Goal: Transaction & Acquisition: Purchase product/service

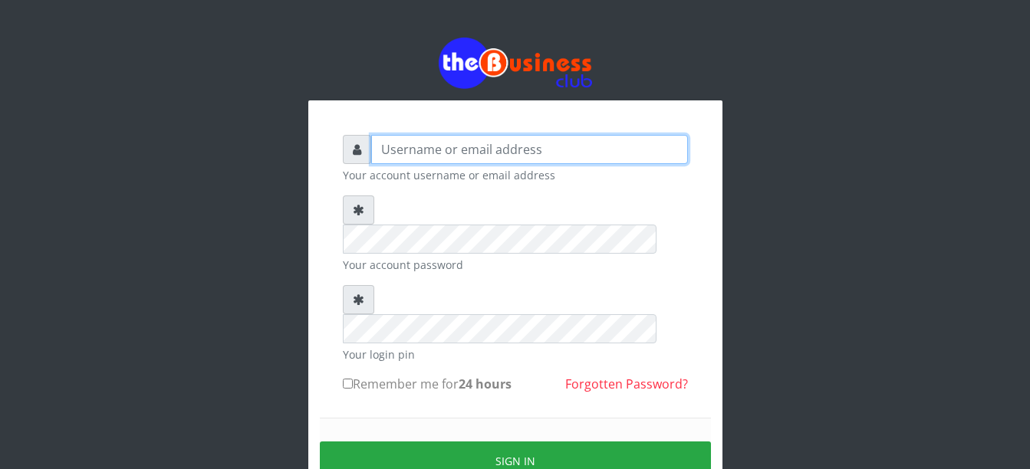
type input "Busybrain2"
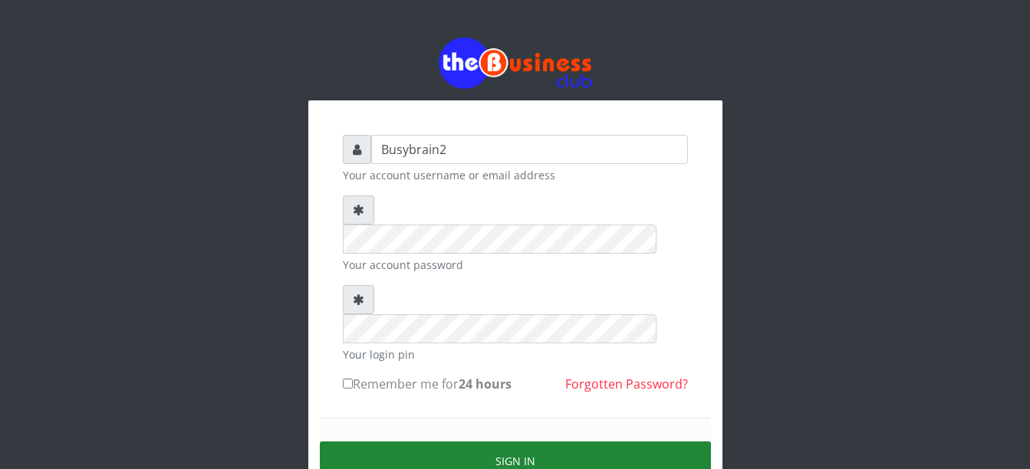
click at [540, 442] on button "Sign in" at bounding box center [515, 461] width 391 height 39
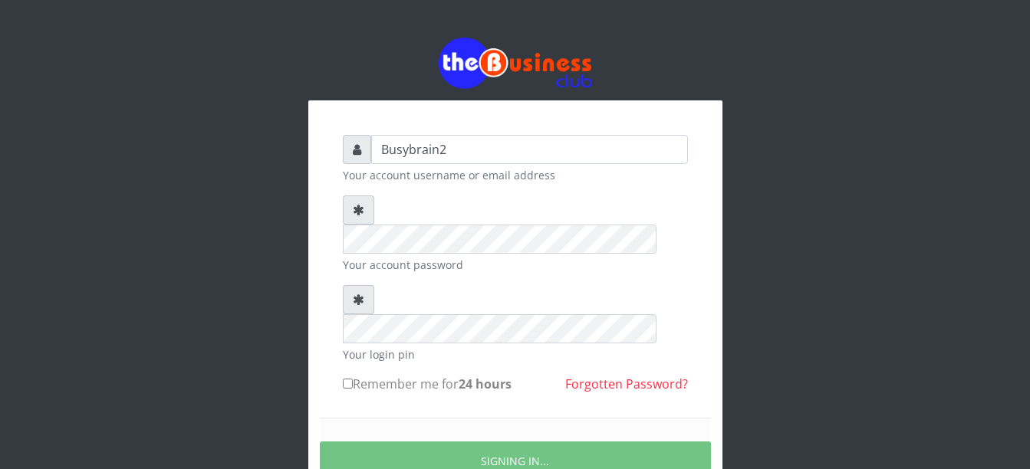
click at [851, 321] on div "Busybrain2 Your account username or email address Your account password Your lo…" at bounding box center [515, 303] width 874 height 606
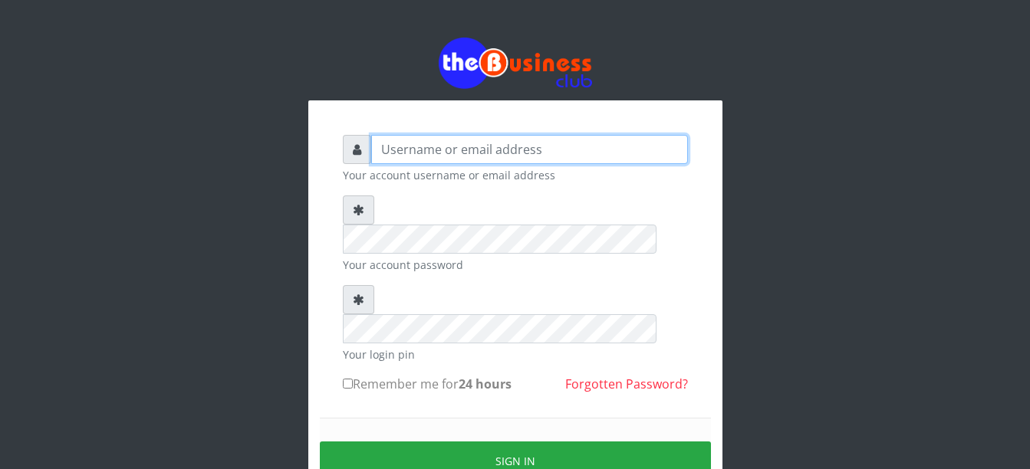
type input "Busybrain2"
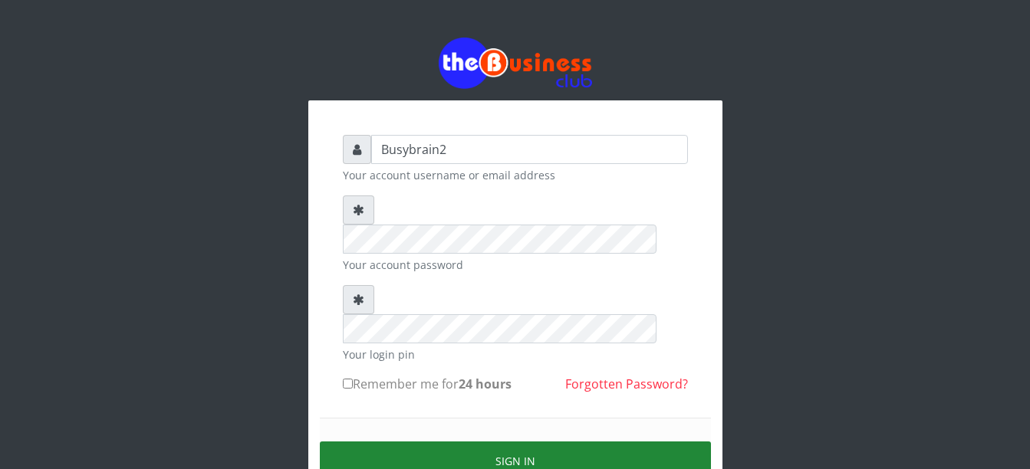
click at [420, 442] on button "Sign in" at bounding box center [515, 461] width 391 height 39
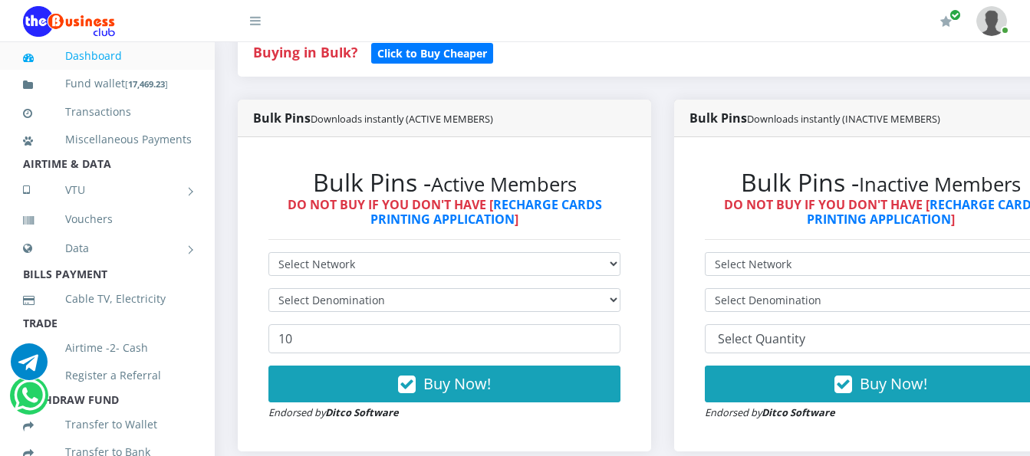
scroll to position [383, 0]
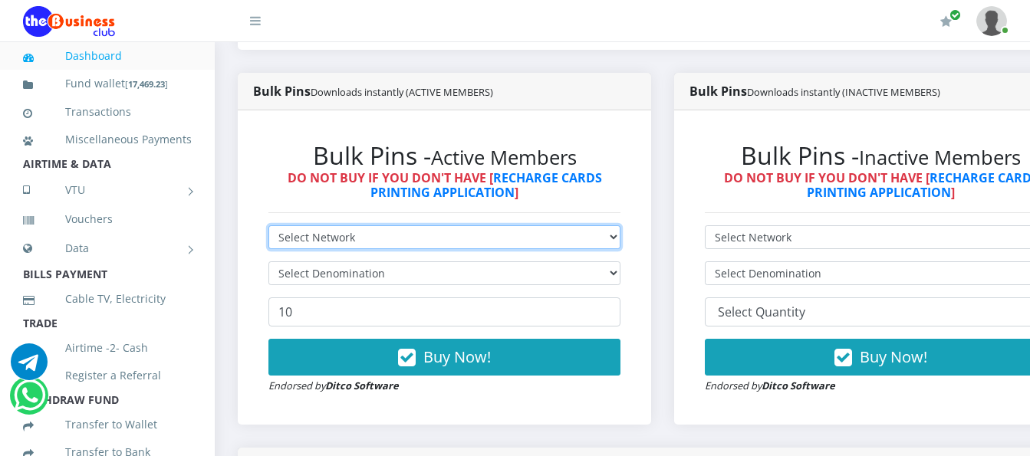
click at [391, 225] on select "Select Network MTN Globacom 9Mobile Airtel" at bounding box center [444, 237] width 352 height 24
select select "Airtel"
click at [268, 225] on select "Select Network MTN Globacom 9Mobile Airtel" at bounding box center [444, 237] width 352 height 24
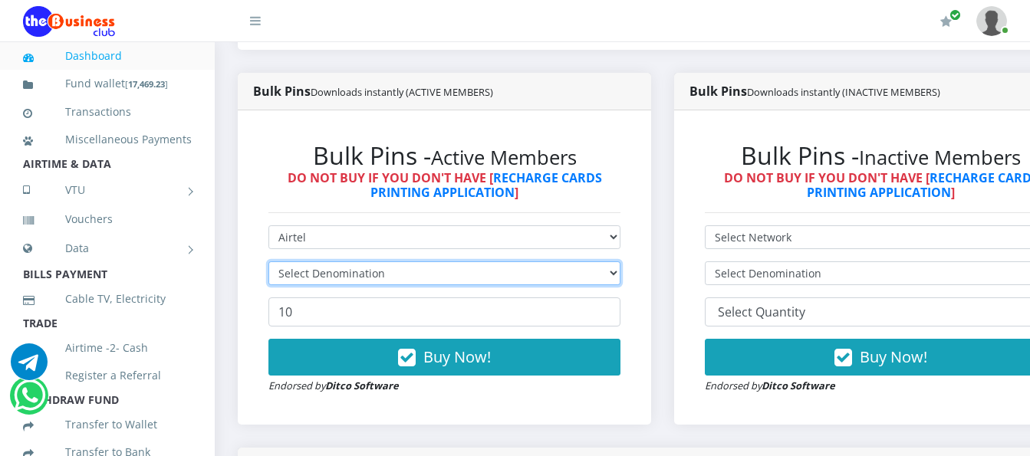
click at [389, 262] on select "Select Denomination" at bounding box center [444, 274] width 352 height 24
click at [390, 265] on select "Select Denomination" at bounding box center [444, 274] width 352 height 24
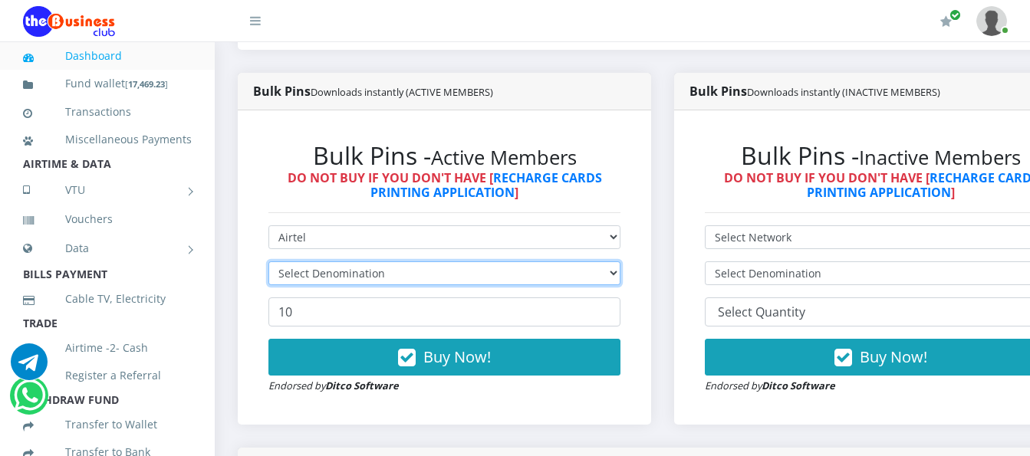
click at [390, 265] on select "Select Denomination" at bounding box center [444, 274] width 352 height 24
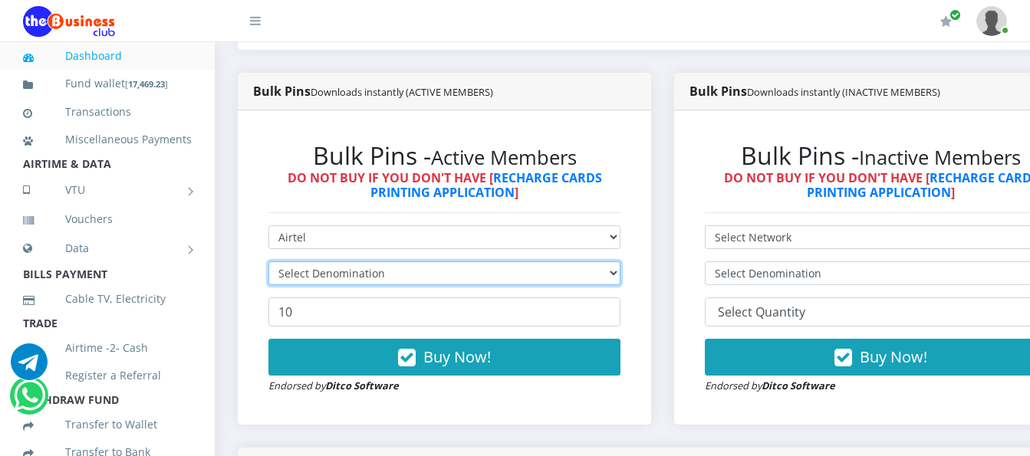
click at [390, 265] on select "Select Denomination" at bounding box center [444, 274] width 352 height 24
click at [390, 265] on select "Select Denomination Airtel NGN100 - ₦96.38 Airtel NGN200 - ₦192.76 Airtel NGN50…" at bounding box center [444, 274] width 352 height 24
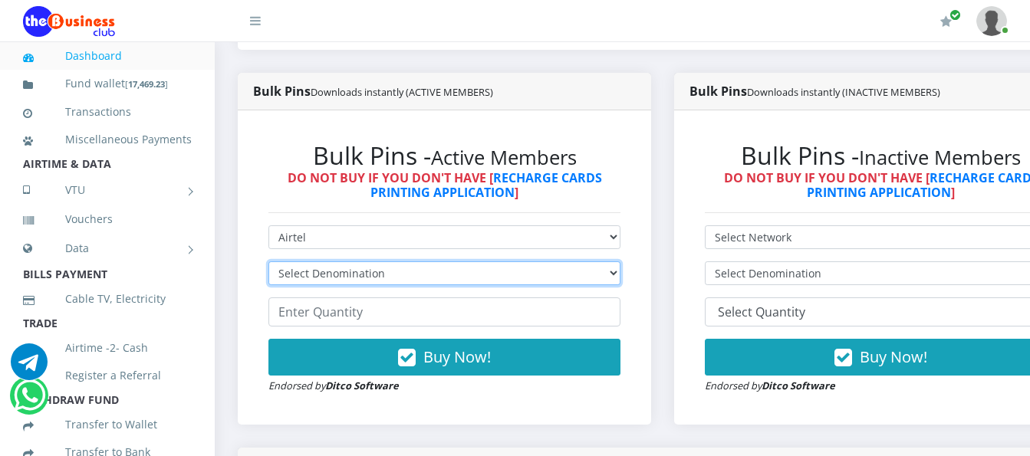
select select "96.38-100"
click at [268, 262] on select "Select Denomination Airtel NGN100 - ₦96.38 Airtel NGN200 - ₦192.76 Airtel NGN50…" at bounding box center [444, 274] width 352 height 24
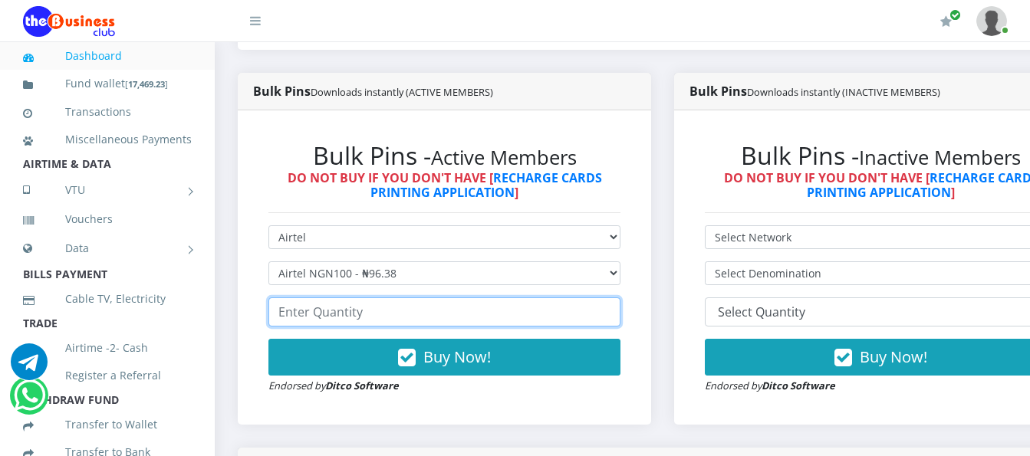
click at [400, 299] on input "number" at bounding box center [444, 312] width 352 height 29
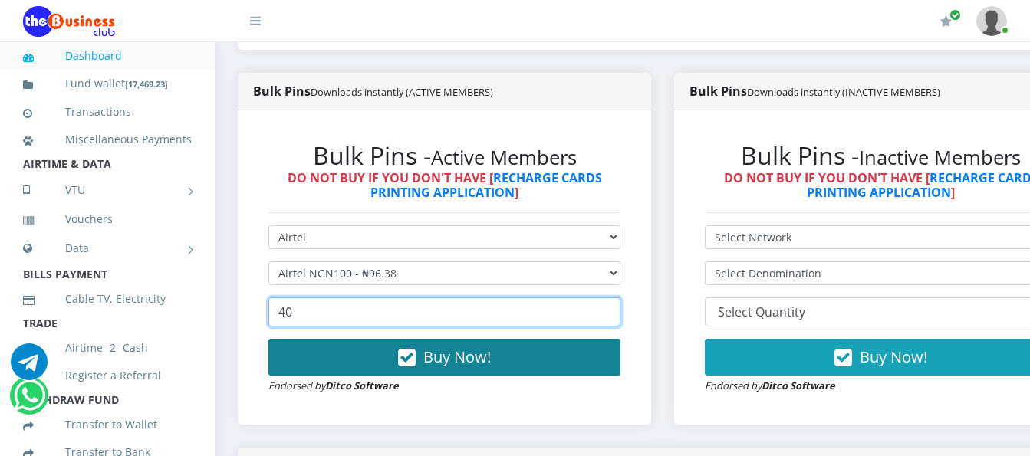
type input "40"
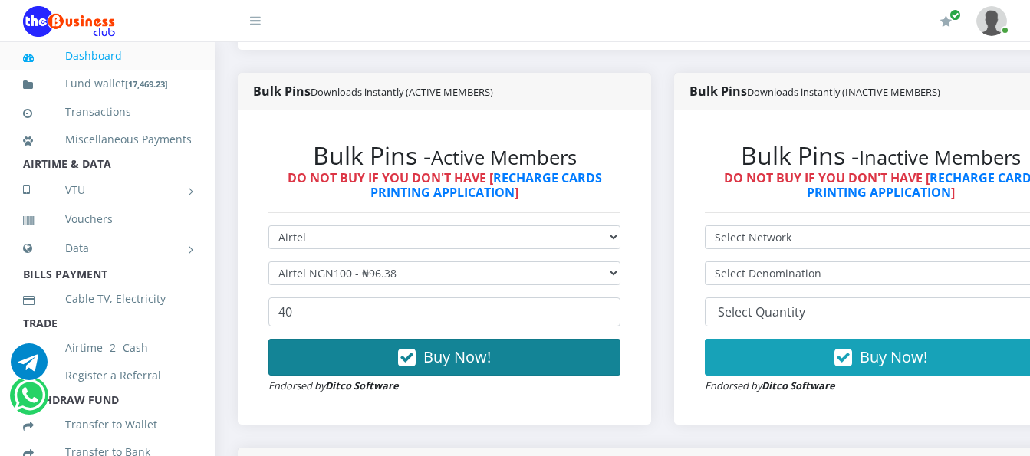
click at [456, 347] on span "Buy Now!" at bounding box center [456, 357] width 67 height 21
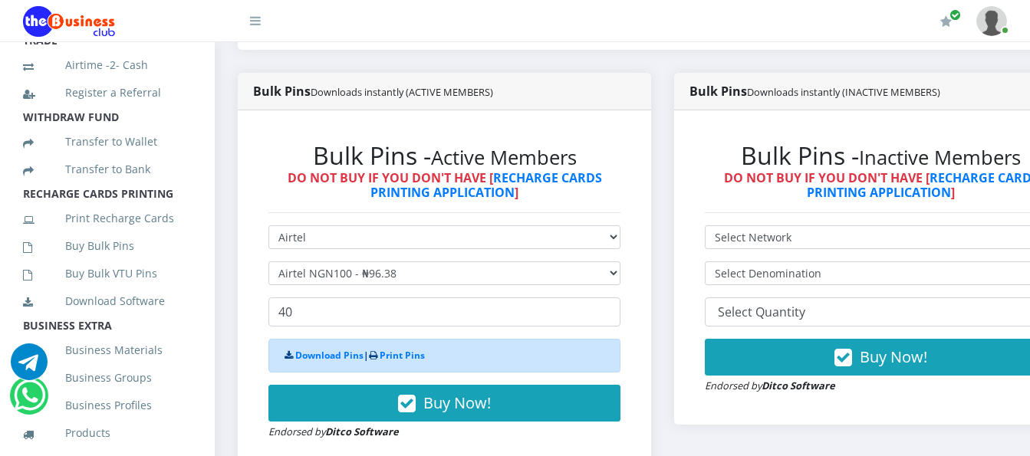
scroll to position [303, 0]
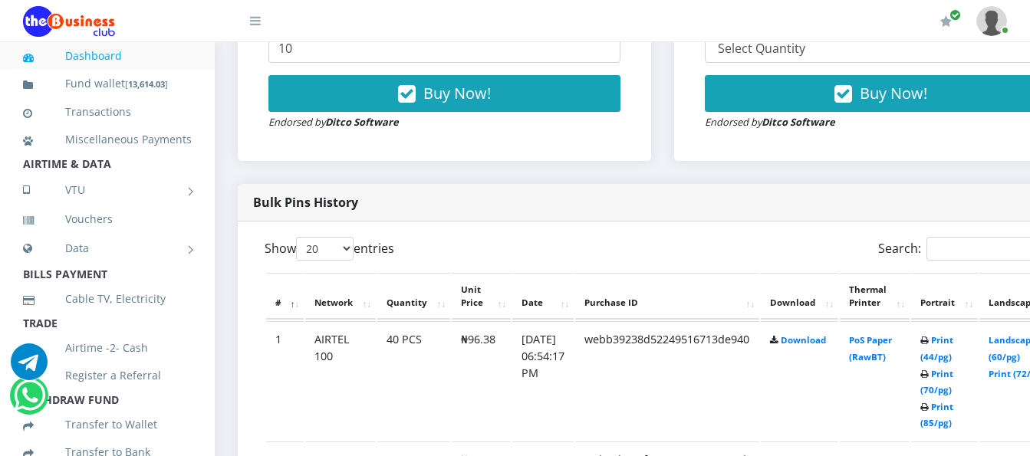
scroll to position [690, 0]
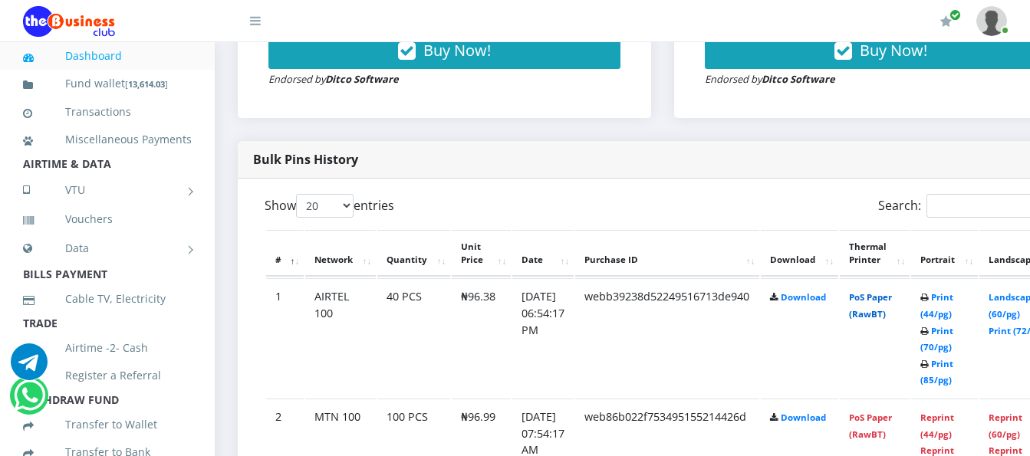
click at [888, 291] on link "PoS Paper (RawBT)" at bounding box center [870, 305] width 43 height 28
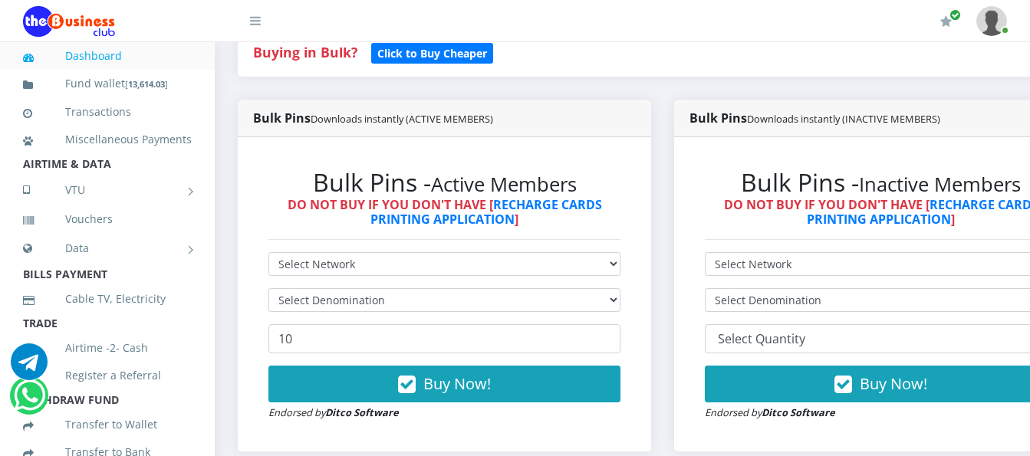
scroll to position [383, 0]
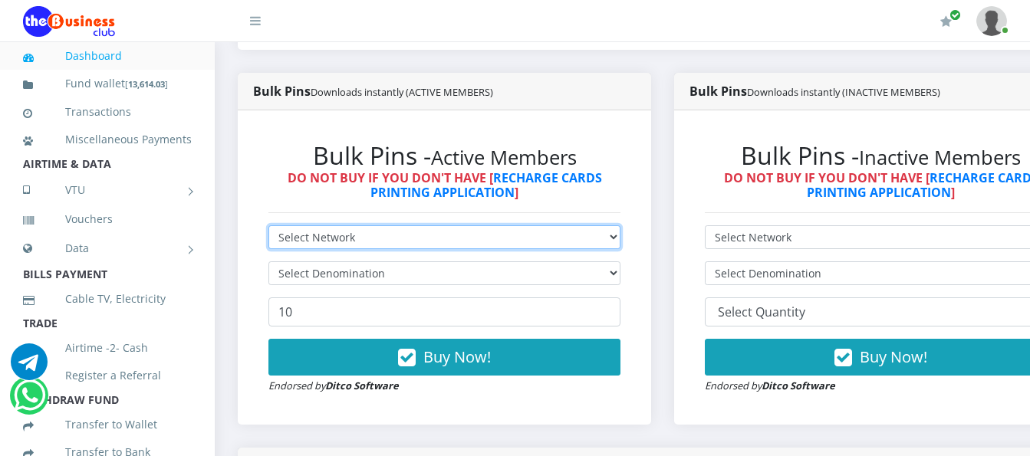
click at [599, 226] on select "Select Network MTN Globacom 9Mobile Airtel" at bounding box center [444, 237] width 352 height 24
select select "Airtel"
click at [268, 225] on select "Select Network MTN Globacom 9Mobile Airtel" at bounding box center [444, 237] width 352 height 24
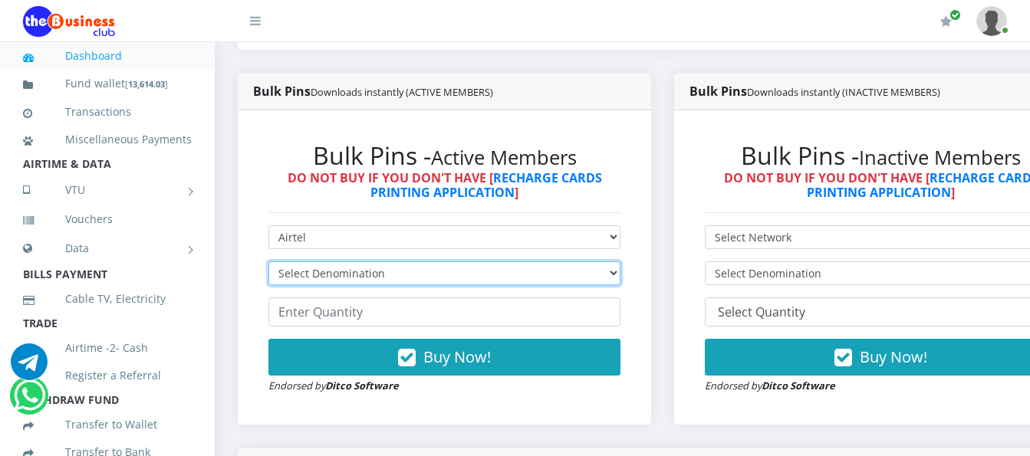
click at [550, 262] on select "Select Denomination Airtel NGN100 - ₦96.38 Airtel NGN200 - ₦192.76 Airtel NGN50…" at bounding box center [444, 274] width 352 height 24
select select "192.76-200"
click at [268, 262] on select "Select Denomination Airtel NGN100 - ₦96.38 Airtel NGN200 - ₦192.76 Airtel NGN50…" at bounding box center [444, 274] width 352 height 24
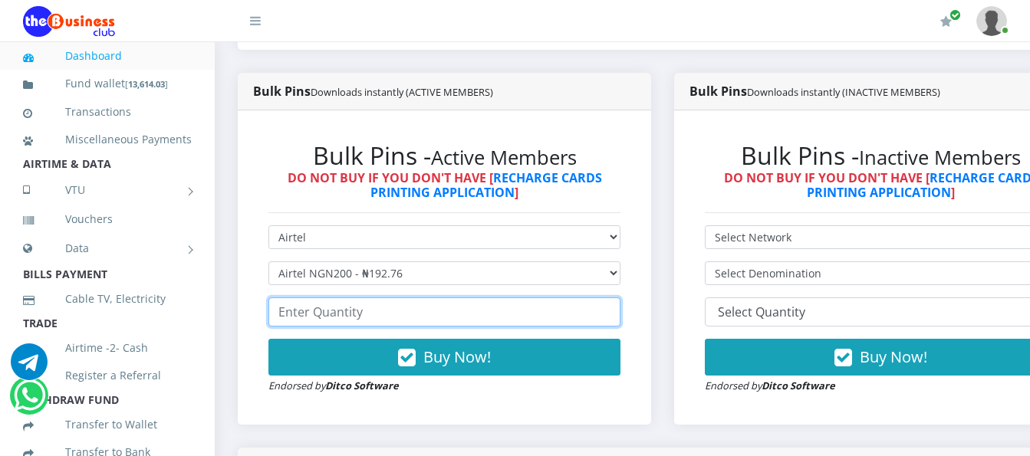
click at [541, 298] on input "number" at bounding box center [444, 312] width 352 height 29
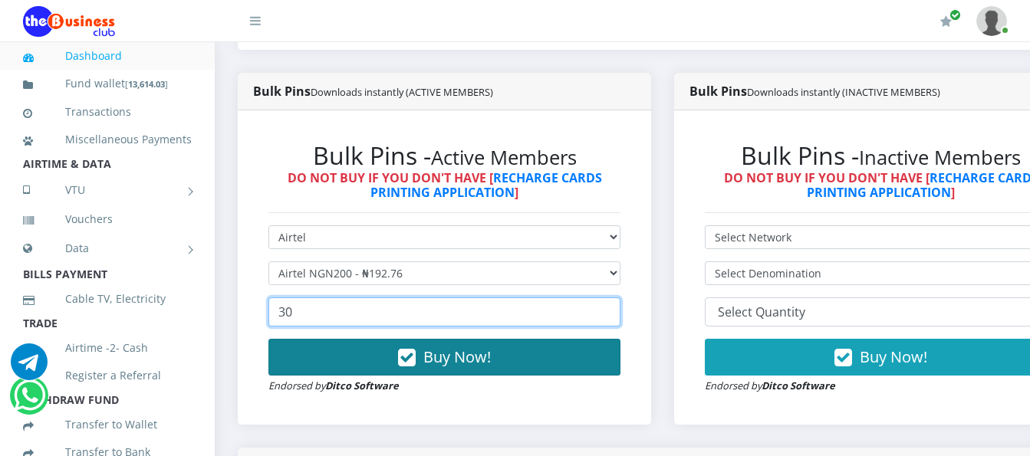
type input "30"
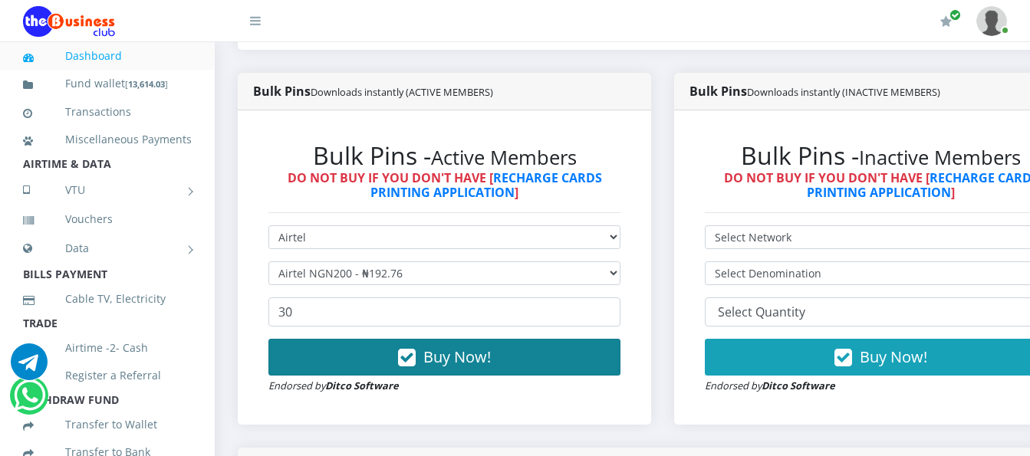
click at [521, 339] on button "Buy Now!" at bounding box center [444, 357] width 352 height 37
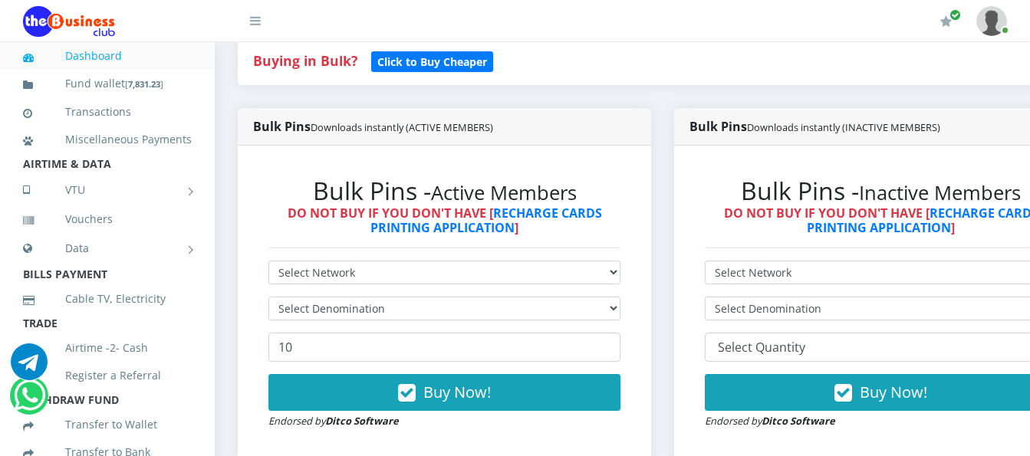
scroll to position [397, 0]
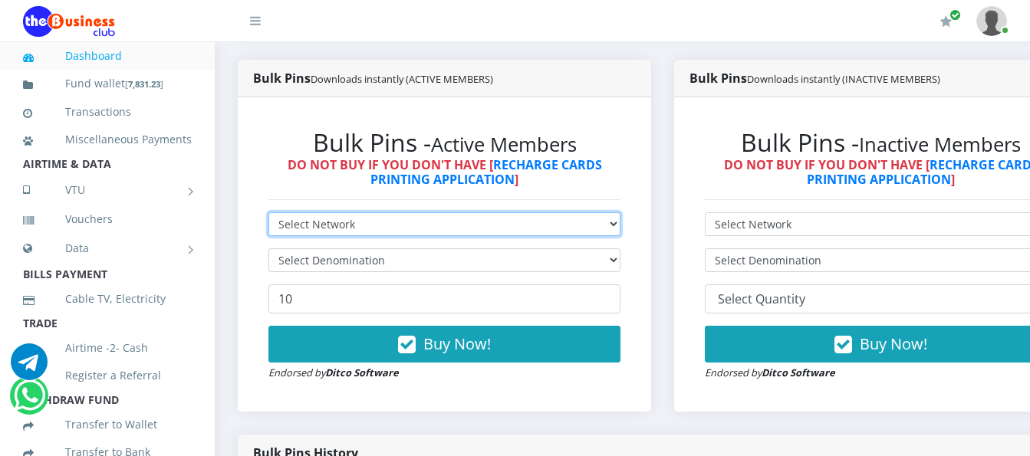
click at [576, 212] on select "Select Network MTN Globacom 9Mobile Airtel" at bounding box center [444, 224] width 352 height 24
select select "Airtel"
click at [268, 212] on select "Select Network MTN Globacom 9Mobile Airtel" at bounding box center [444, 224] width 352 height 24
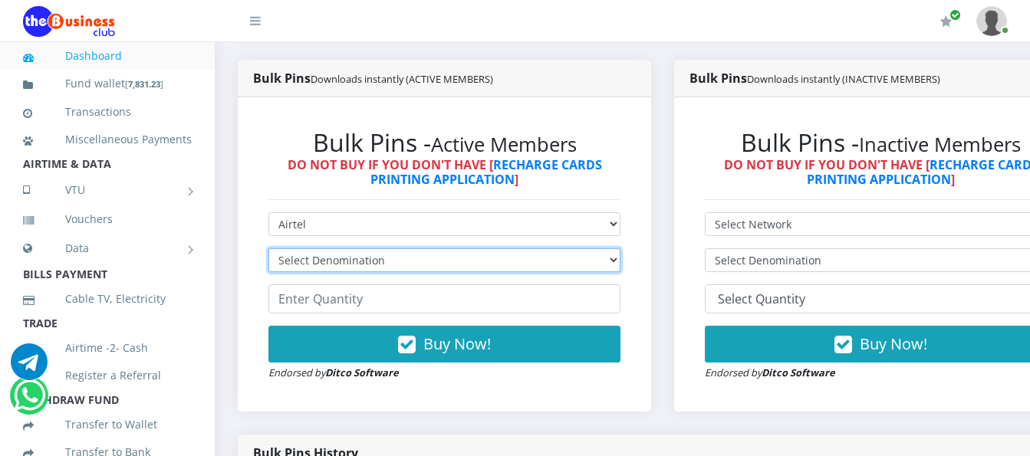
click at [556, 250] on select "Select Denomination Airtel NGN100 - ₦96.38 Airtel NGN200 - ₦192.76 Airtel NGN50…" at bounding box center [444, 261] width 352 height 24
select select "481.9-500"
click at [268, 249] on select "Select Denomination Airtel NGN100 - ₦96.38 Airtel NGN200 - ₦192.76 Airtel NGN50…" at bounding box center [444, 261] width 352 height 24
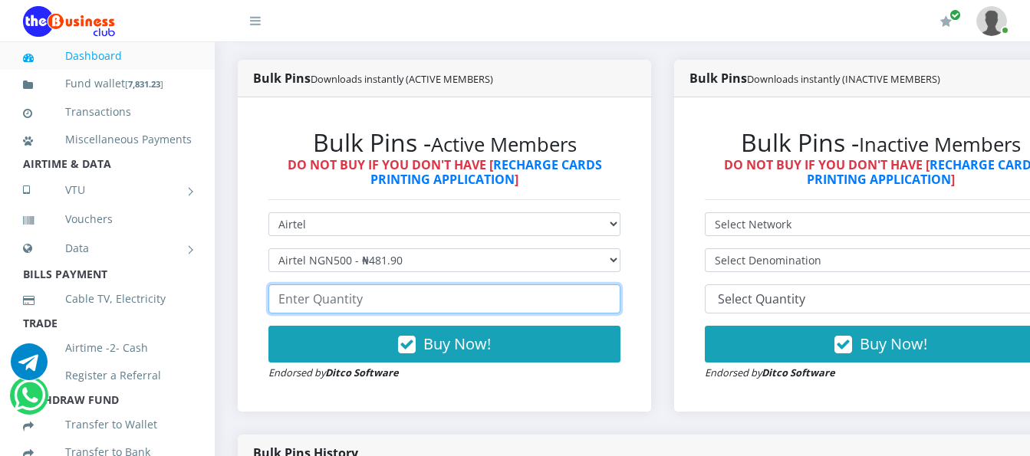
click at [503, 285] on input "number" at bounding box center [444, 299] width 352 height 29
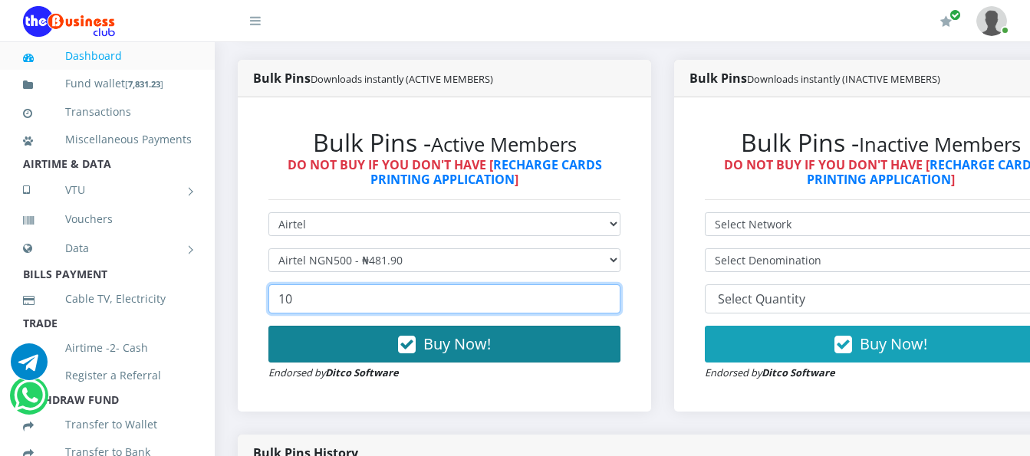
type input "10"
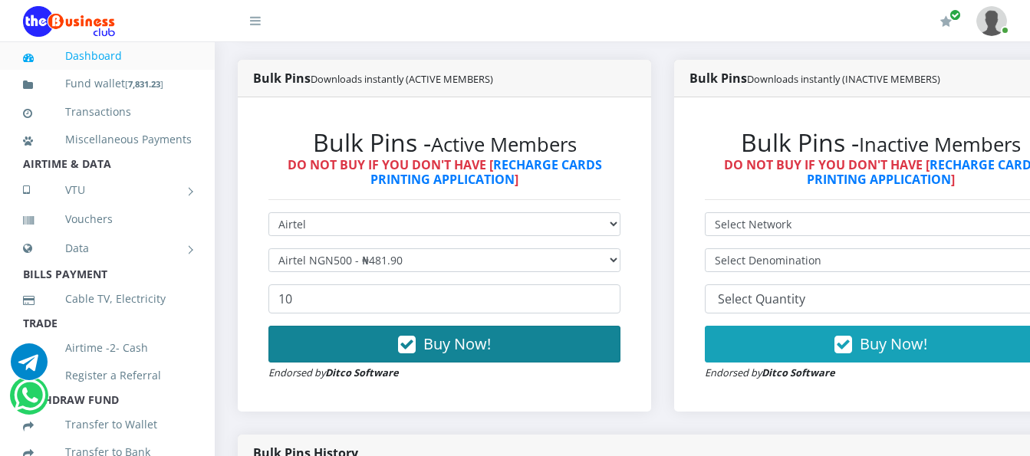
click at [561, 340] on button "Buy Now!" at bounding box center [444, 344] width 352 height 37
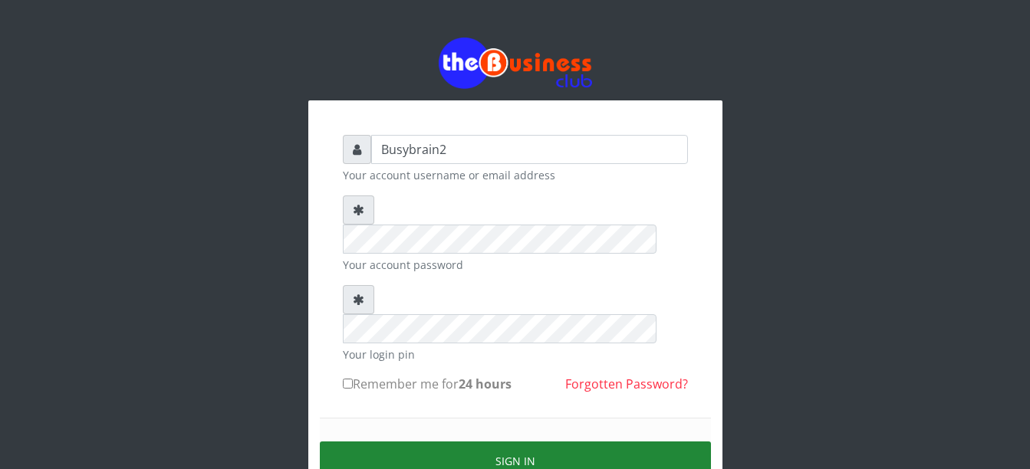
click at [535, 442] on button "Sign in" at bounding box center [515, 461] width 391 height 39
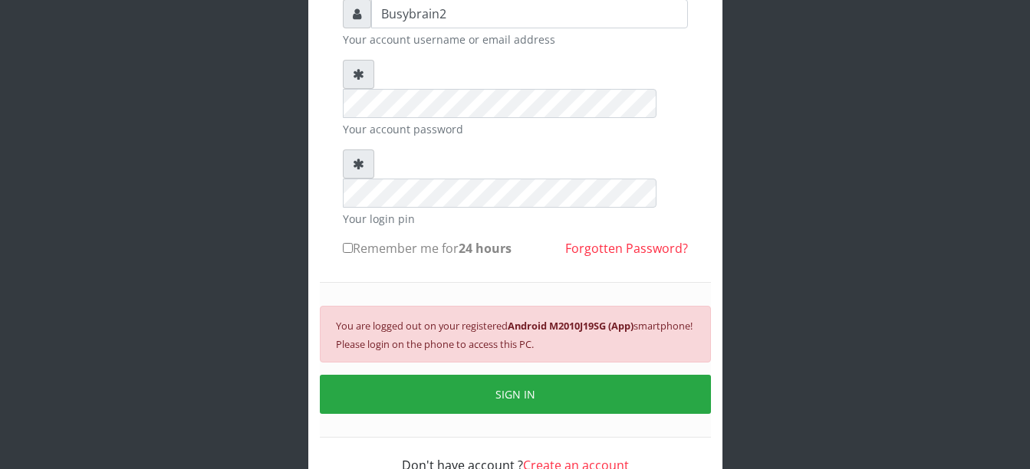
scroll to position [147, 0]
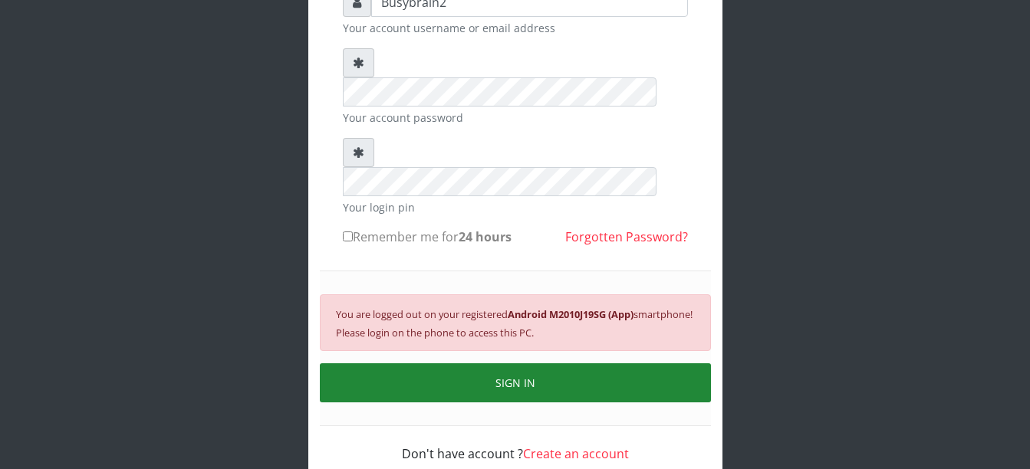
click at [555, 364] on button "SIGN IN" at bounding box center [515, 383] width 391 height 39
click at [525, 364] on button "SIGN IN" at bounding box center [515, 383] width 391 height 39
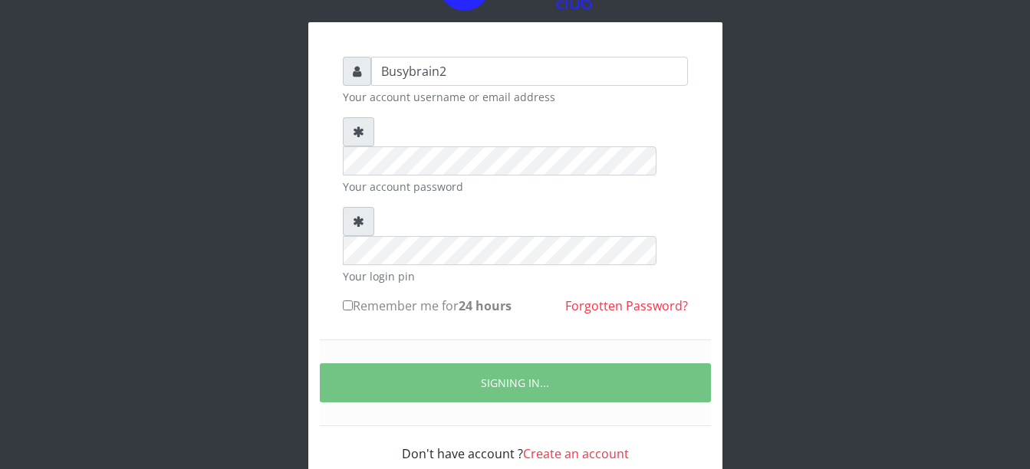
scroll to position [129, 0]
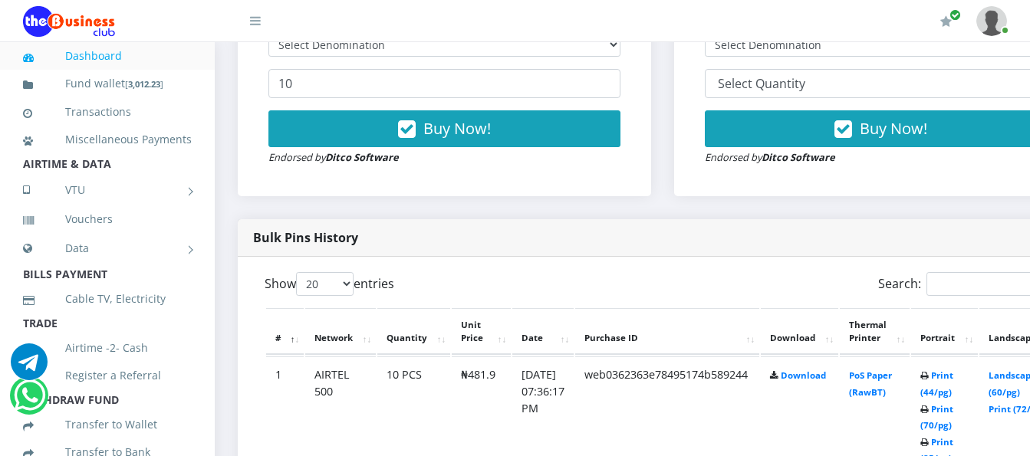
scroll to position [689, 0]
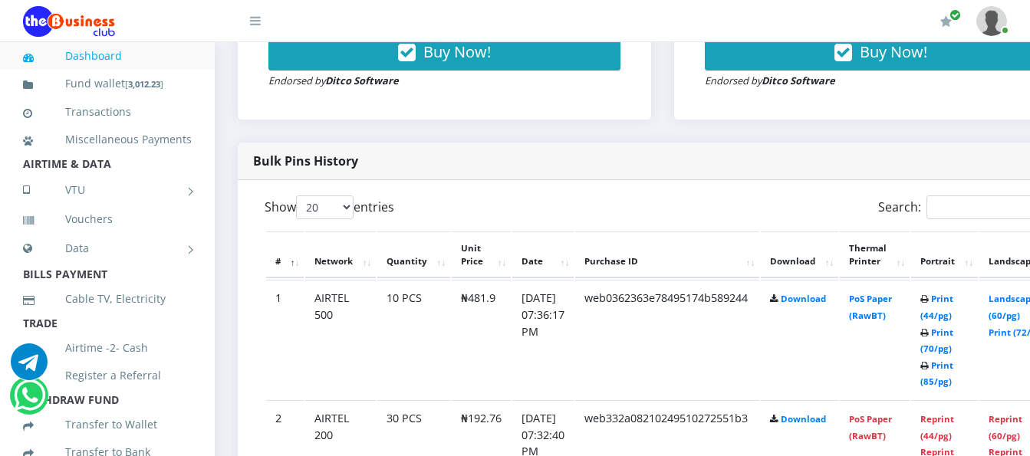
click at [889, 295] on td "PoS Paper (RawBT)" at bounding box center [875, 339] width 70 height 119
click at [887, 293] on link "PoS Paper (RawBT)" at bounding box center [870, 307] width 43 height 28
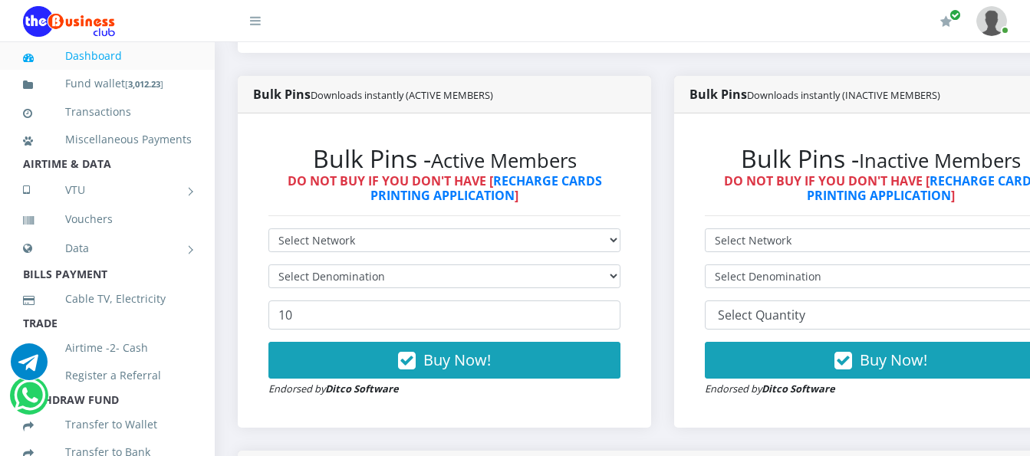
scroll to position [382, 0]
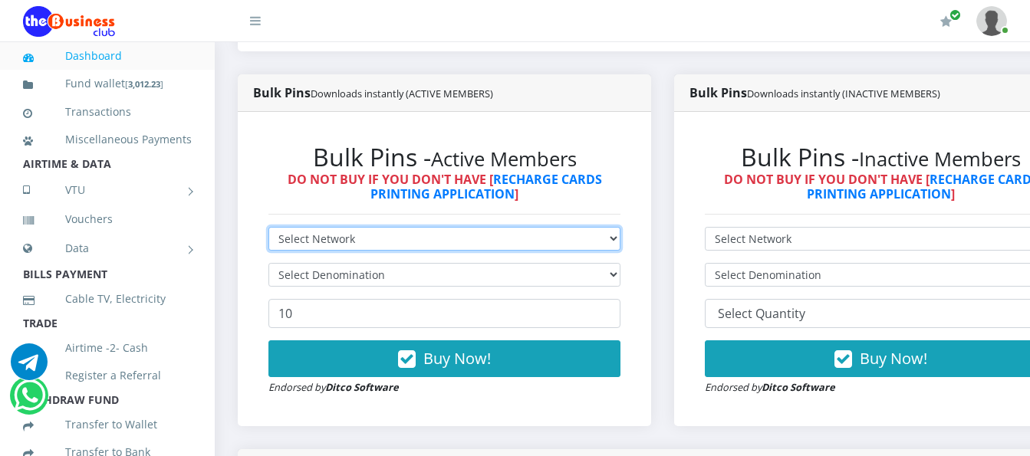
click at [566, 227] on select "Select Network MTN Globacom 9Mobile Airtel" at bounding box center [444, 239] width 352 height 24
select select "MTN"
click at [268, 227] on select "Select Network MTN Globacom 9Mobile Airtel" at bounding box center [444, 239] width 352 height 24
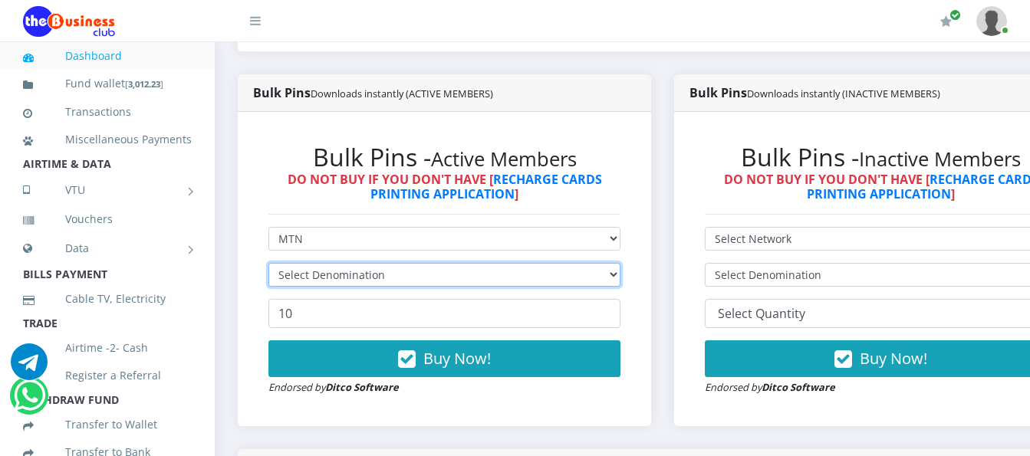
click at [560, 265] on select "Select Denomination" at bounding box center [444, 275] width 352 height 24
click at [560, 265] on select "Select Denomination MTN NGN100 - ₦96.99 MTN NGN200 - ₦193.98 MTN NGN400 - ₦387.…" at bounding box center [444, 275] width 352 height 24
select select "193.98-200"
click at [268, 263] on select "Select Denomination MTN NGN100 - ₦96.99 MTN NGN200 - ₦193.98 MTN NGN400 - ₦387.…" at bounding box center [444, 275] width 352 height 24
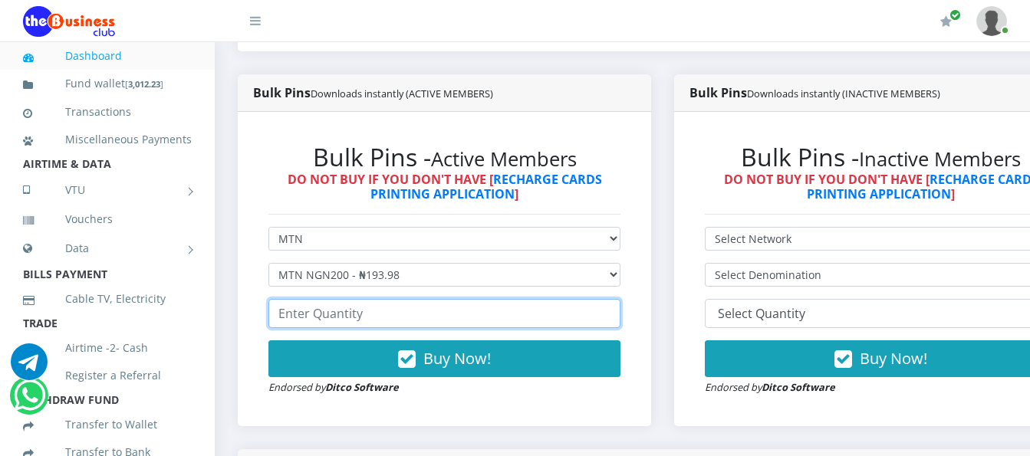
click at [523, 304] on input "number" at bounding box center [444, 313] width 352 height 29
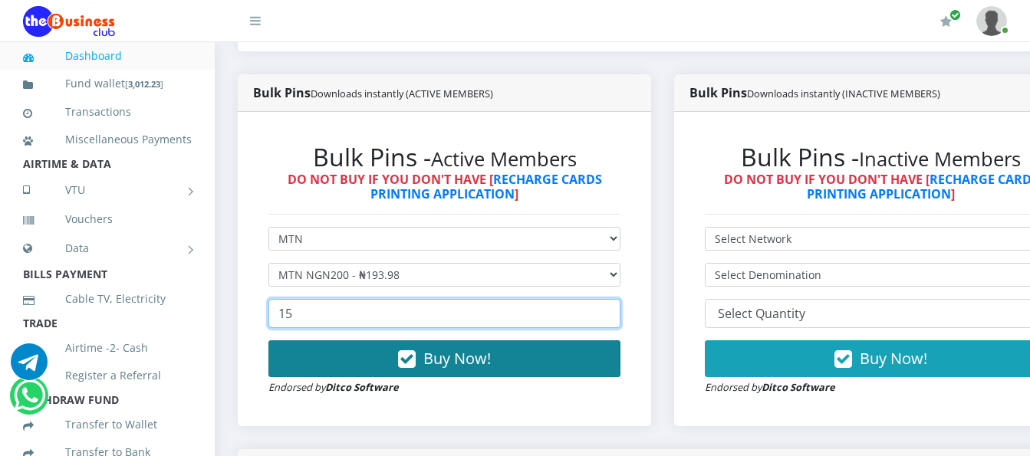
type input "15"
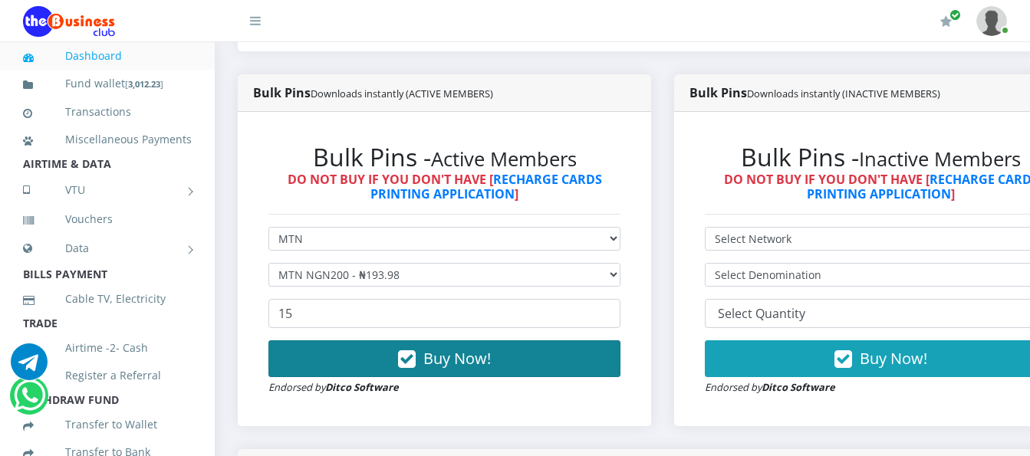
click at [565, 354] on button "Buy Now!" at bounding box center [444, 359] width 352 height 37
